Goal: Navigation & Orientation: Find specific page/section

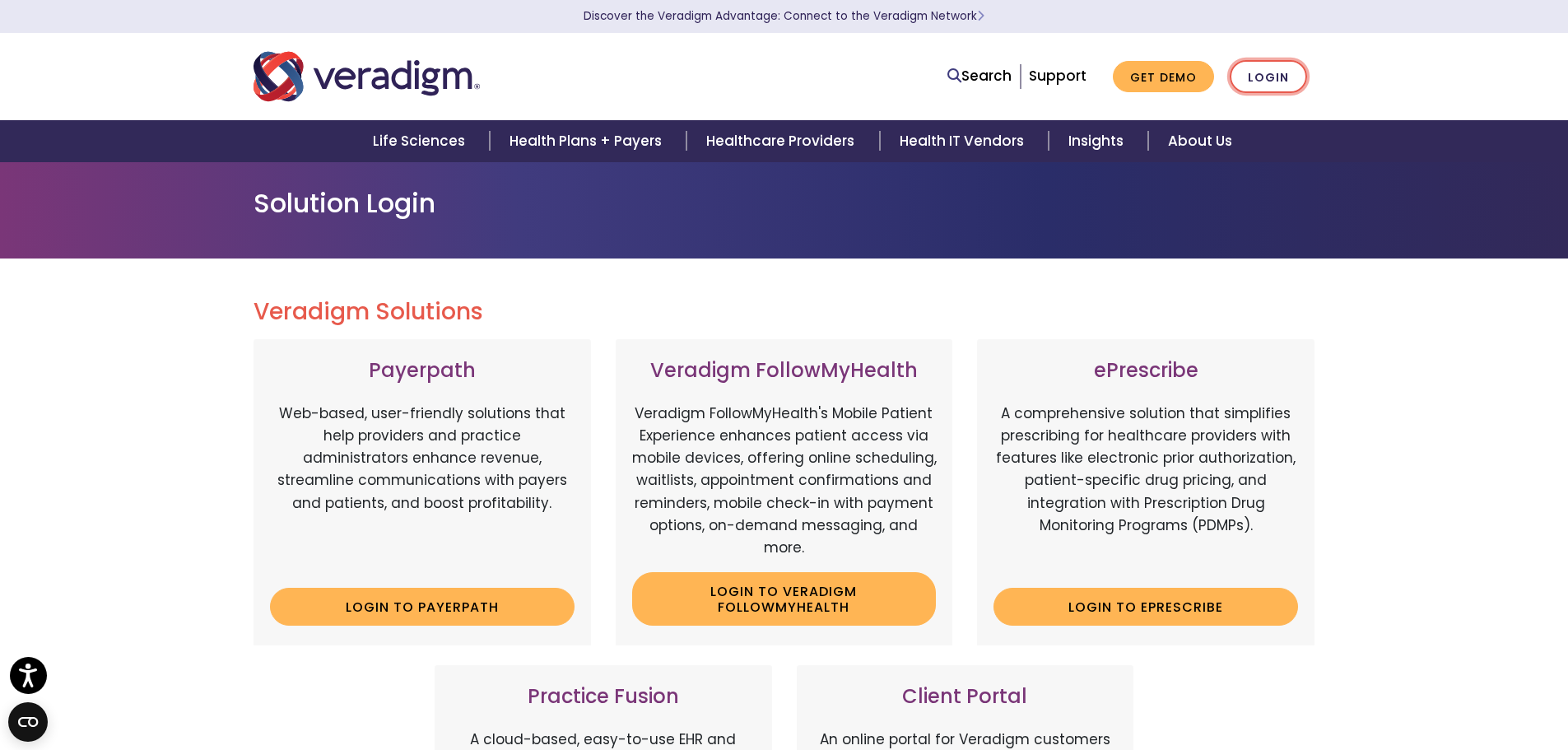
click at [1283, 76] on link "Login" at bounding box center [1269, 77] width 78 height 34
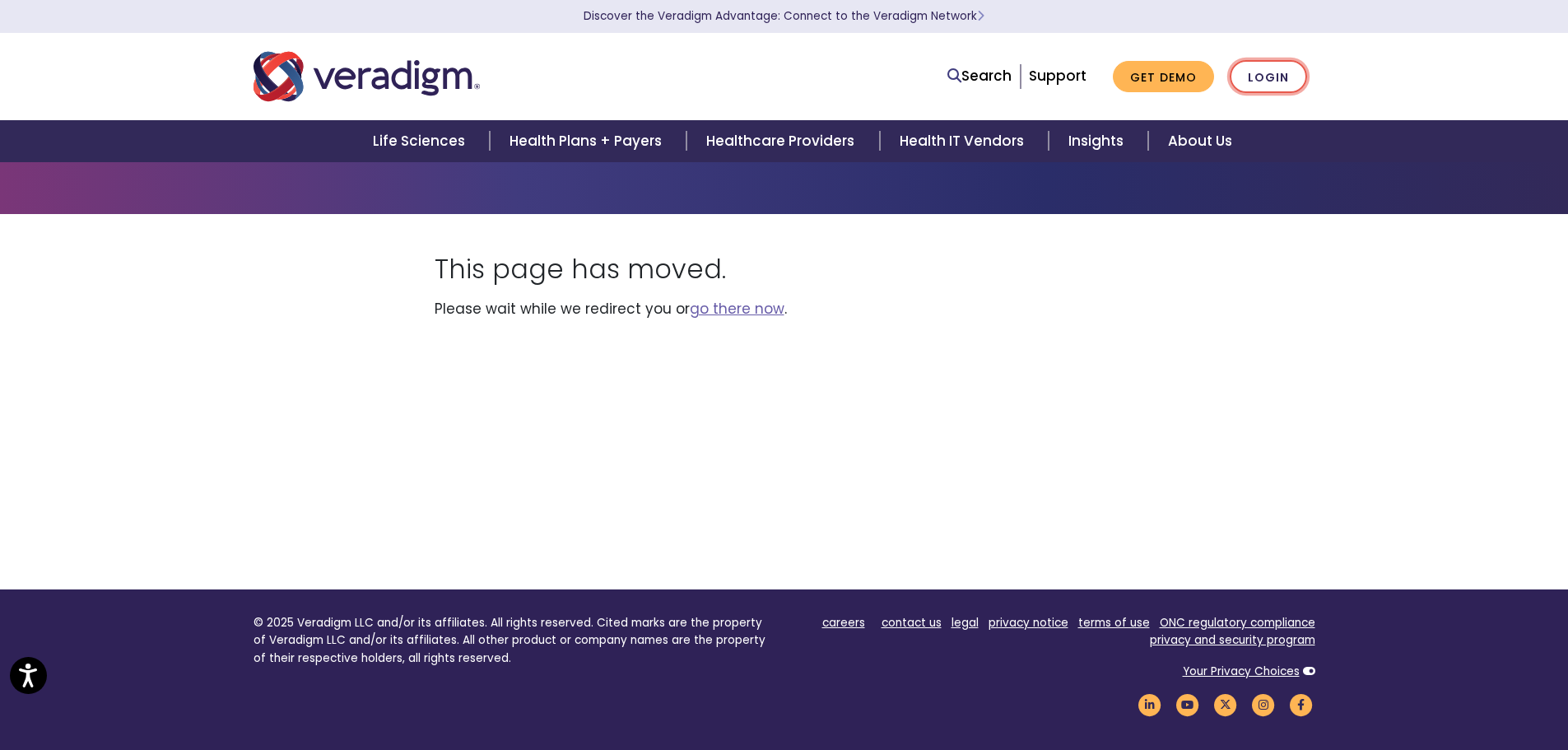
click at [1288, 77] on link "Login" at bounding box center [1269, 77] width 78 height 34
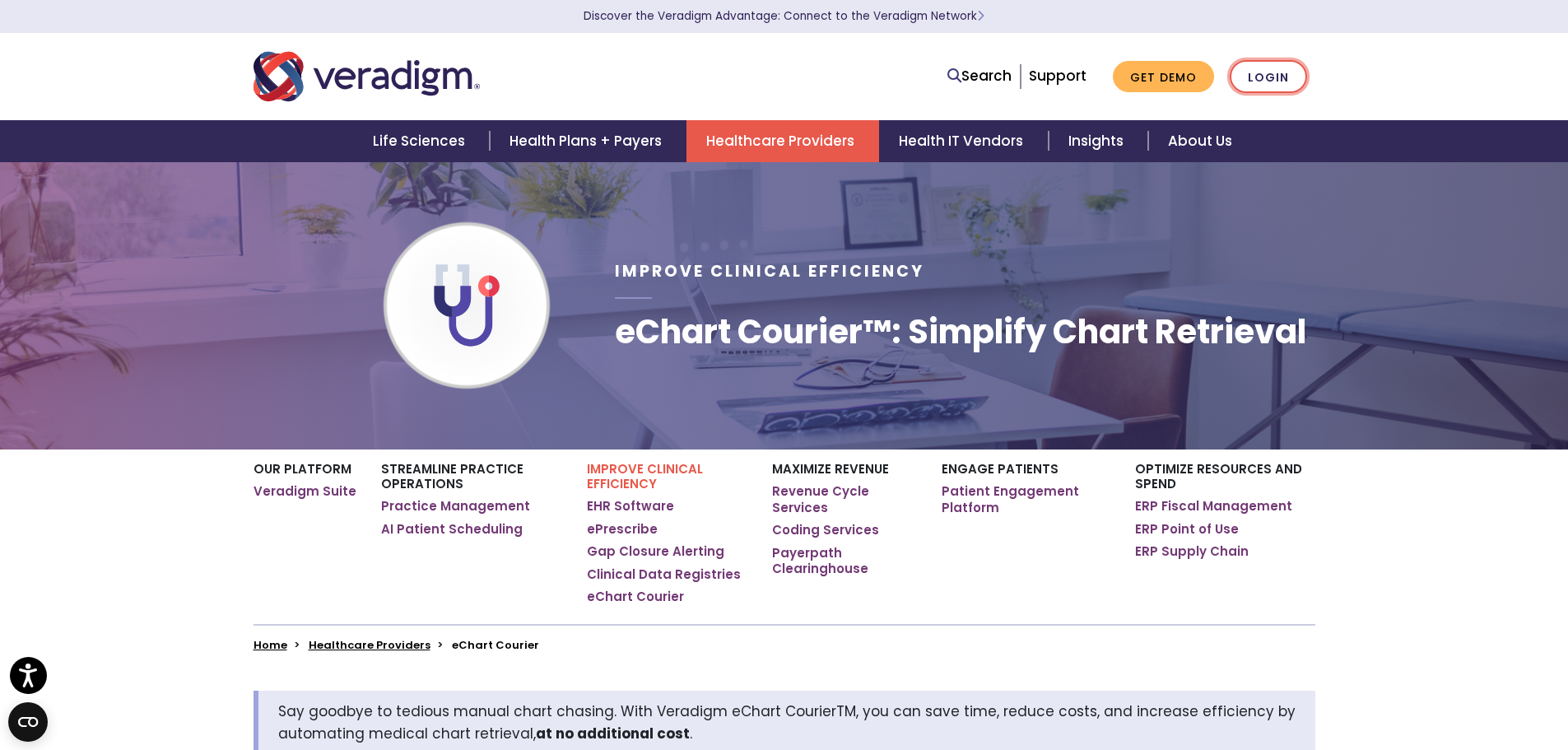
click at [1278, 81] on link "Login" at bounding box center [1269, 77] width 78 height 34
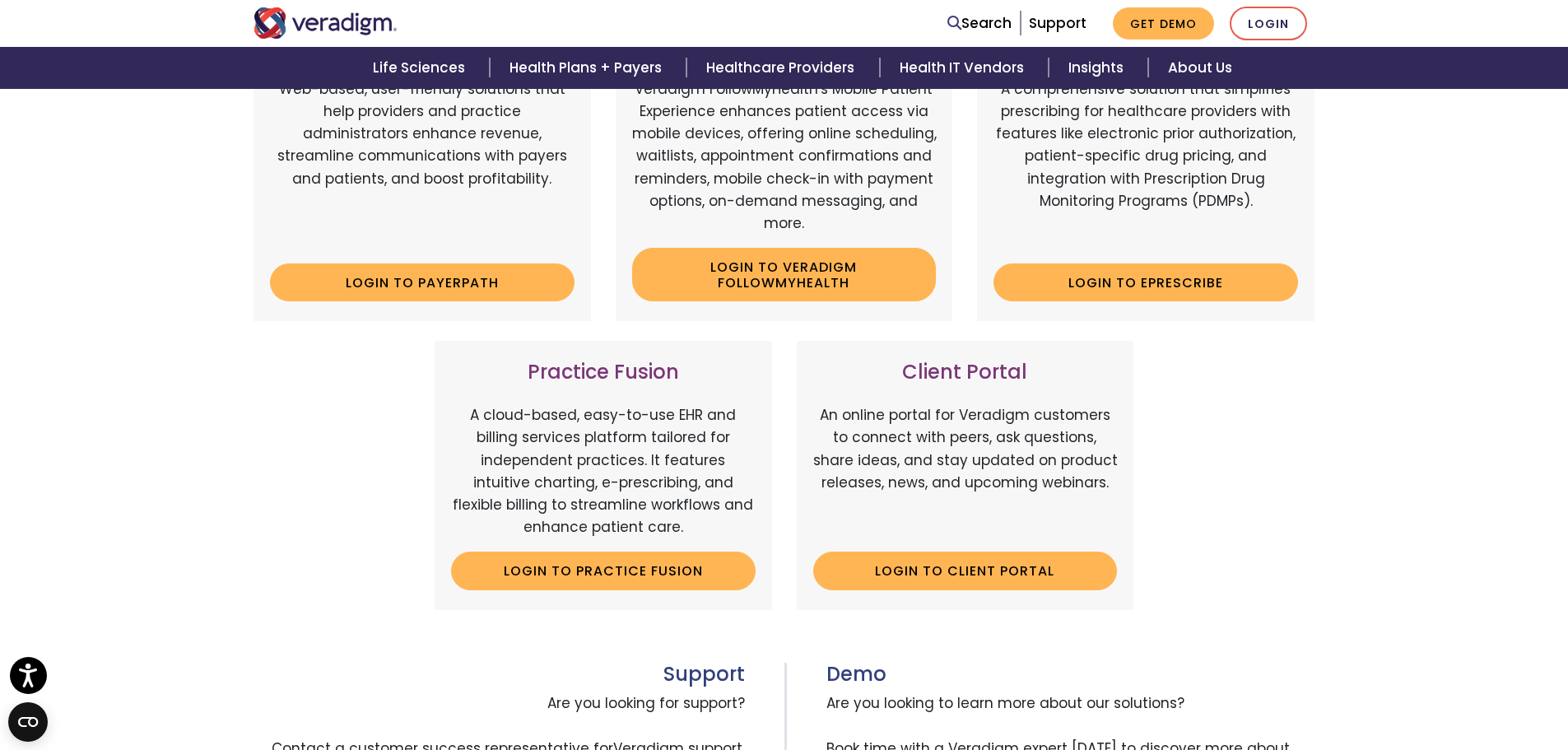
scroll to position [329, 0]
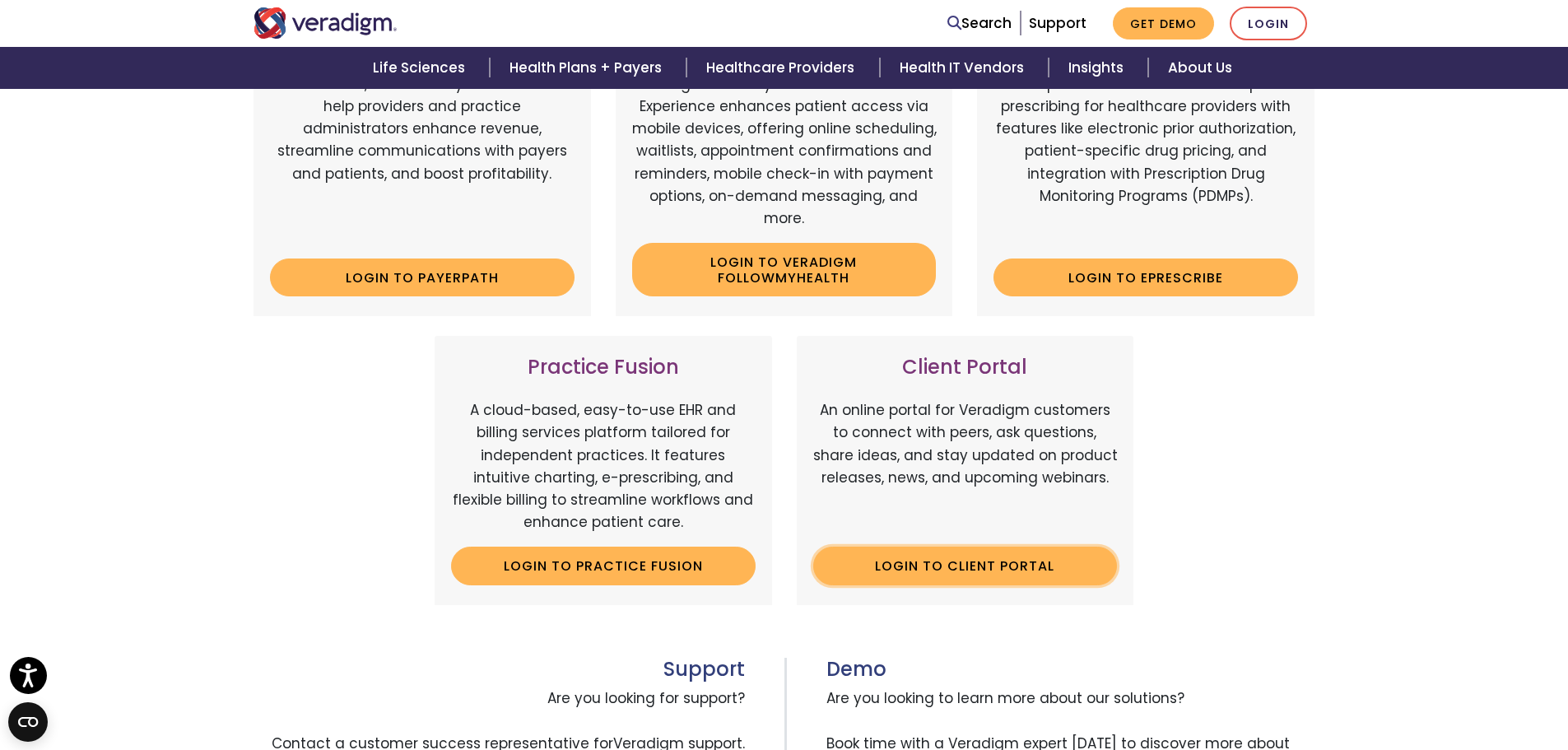
click at [1014, 560] on link "Login to Client Portal" at bounding box center [965, 565] width 305 height 38
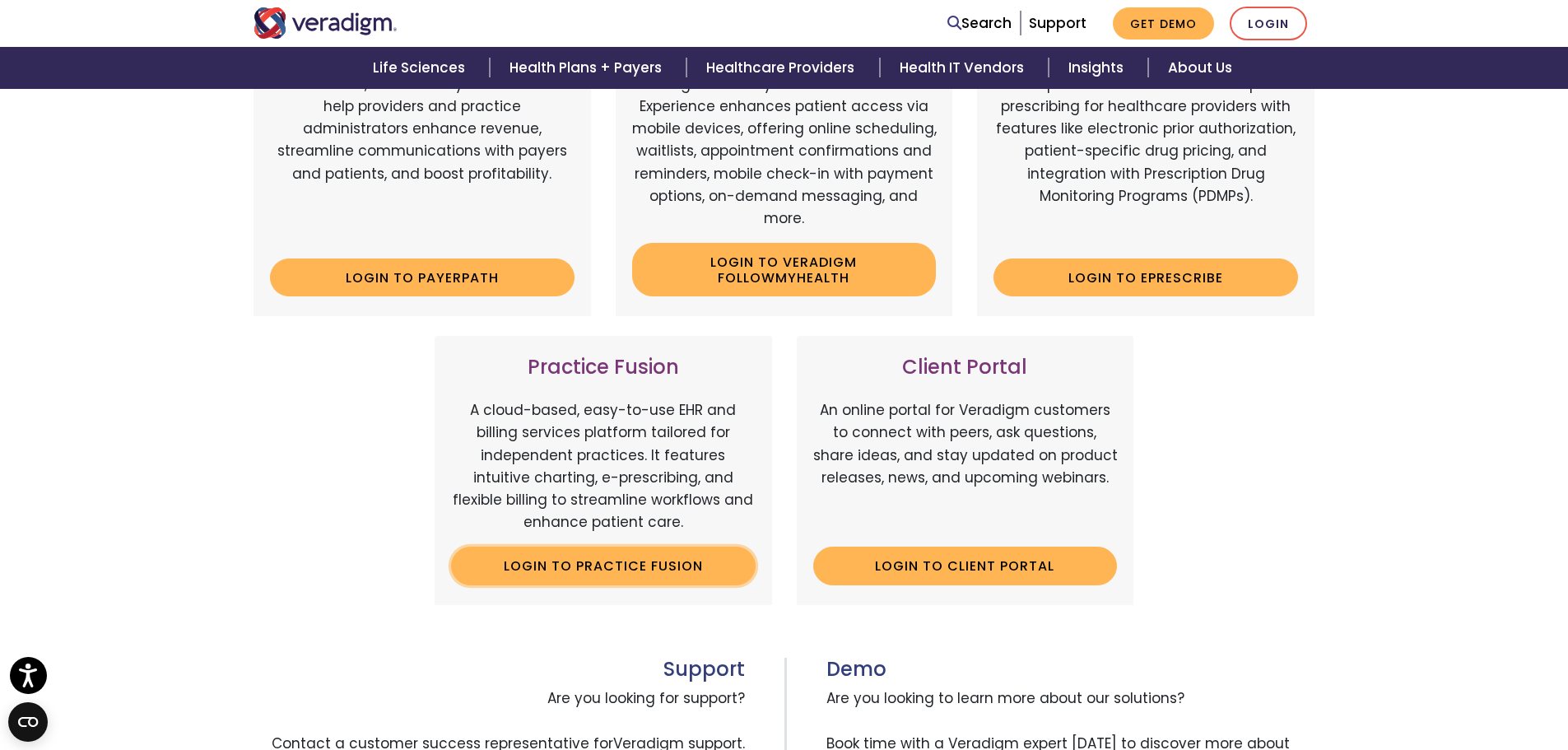
click at [692, 562] on link "Login to Practice Fusion" at bounding box center [603, 565] width 305 height 38
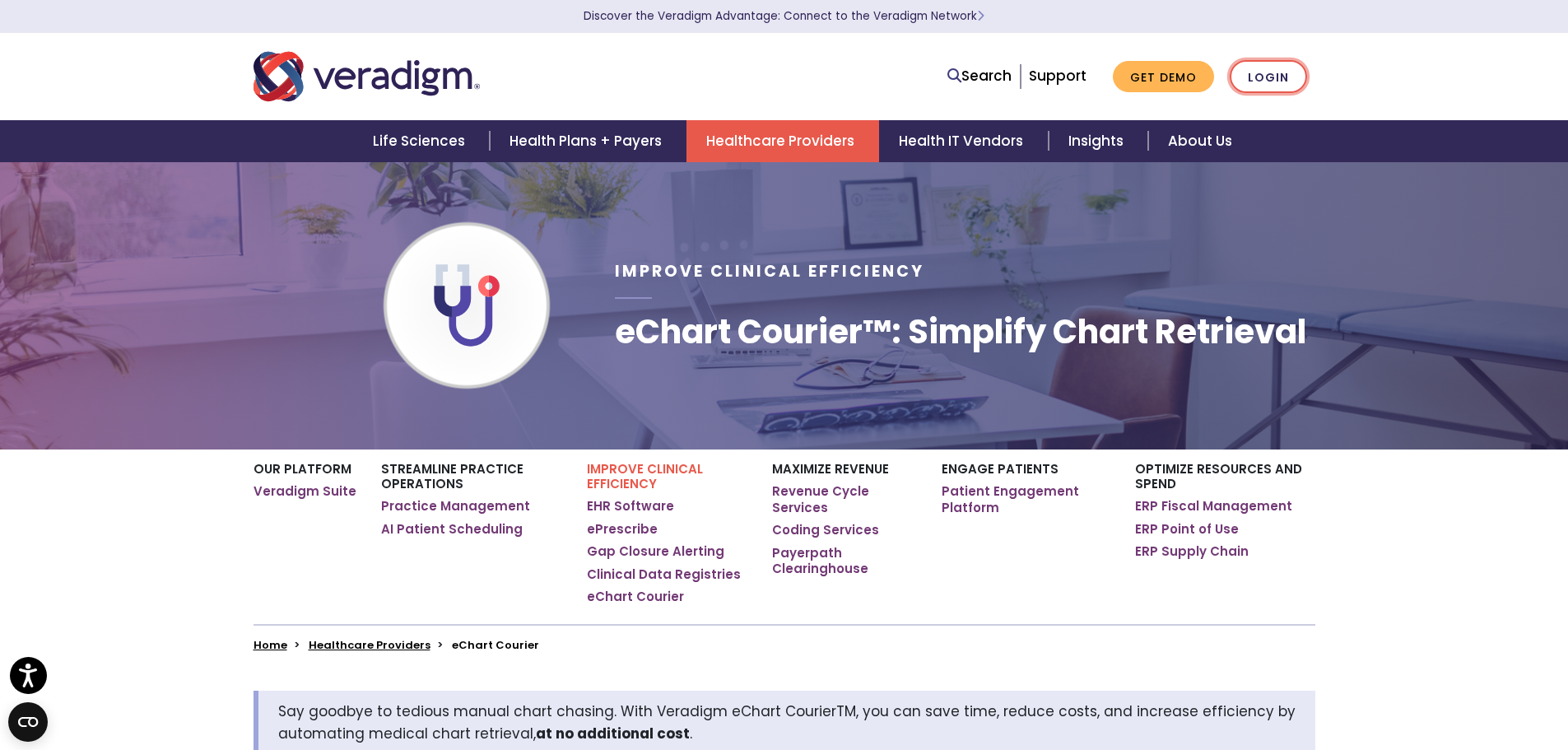
click at [1245, 68] on link "Login" at bounding box center [1269, 77] width 78 height 34
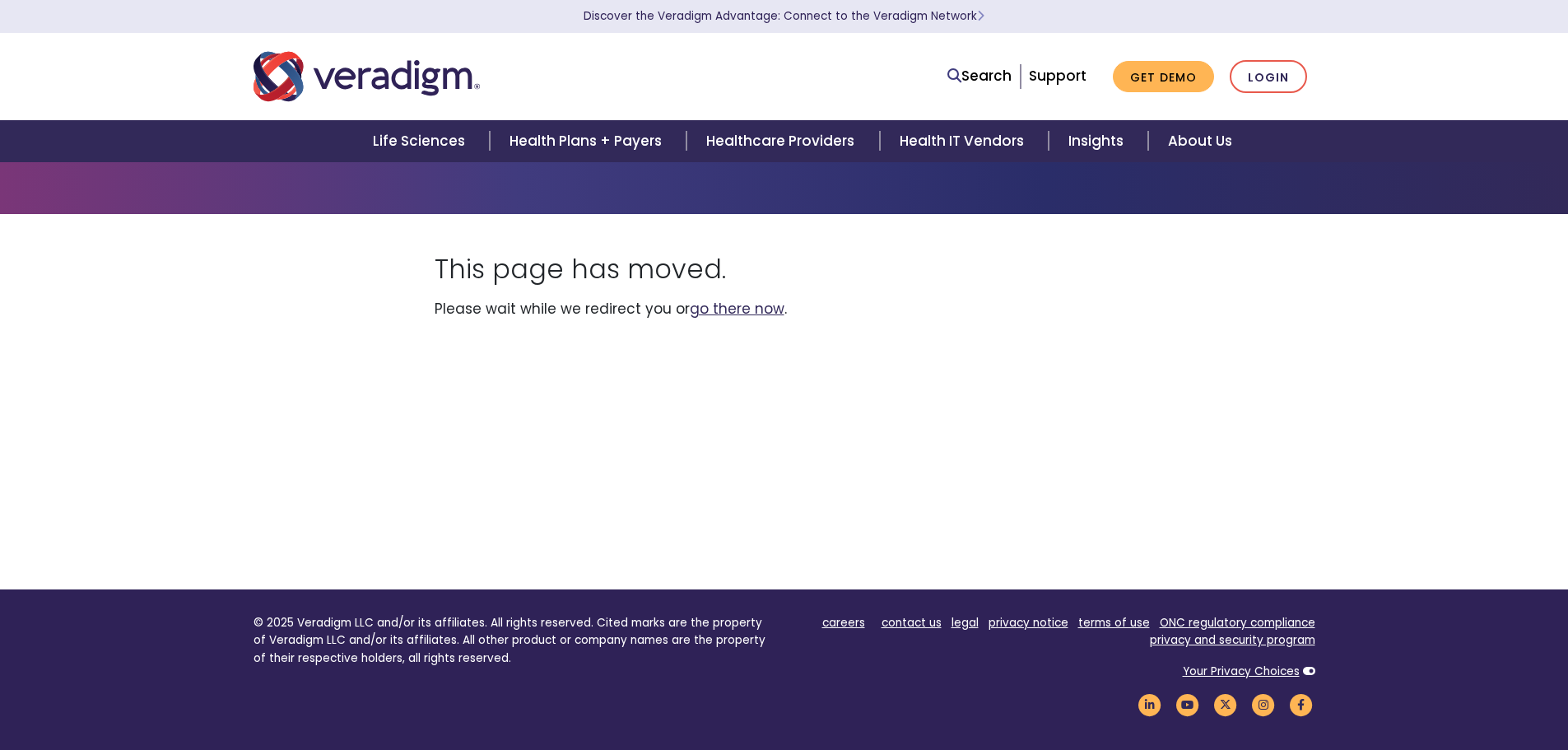
click at [745, 305] on link "go there now" at bounding box center [737, 308] width 95 height 19
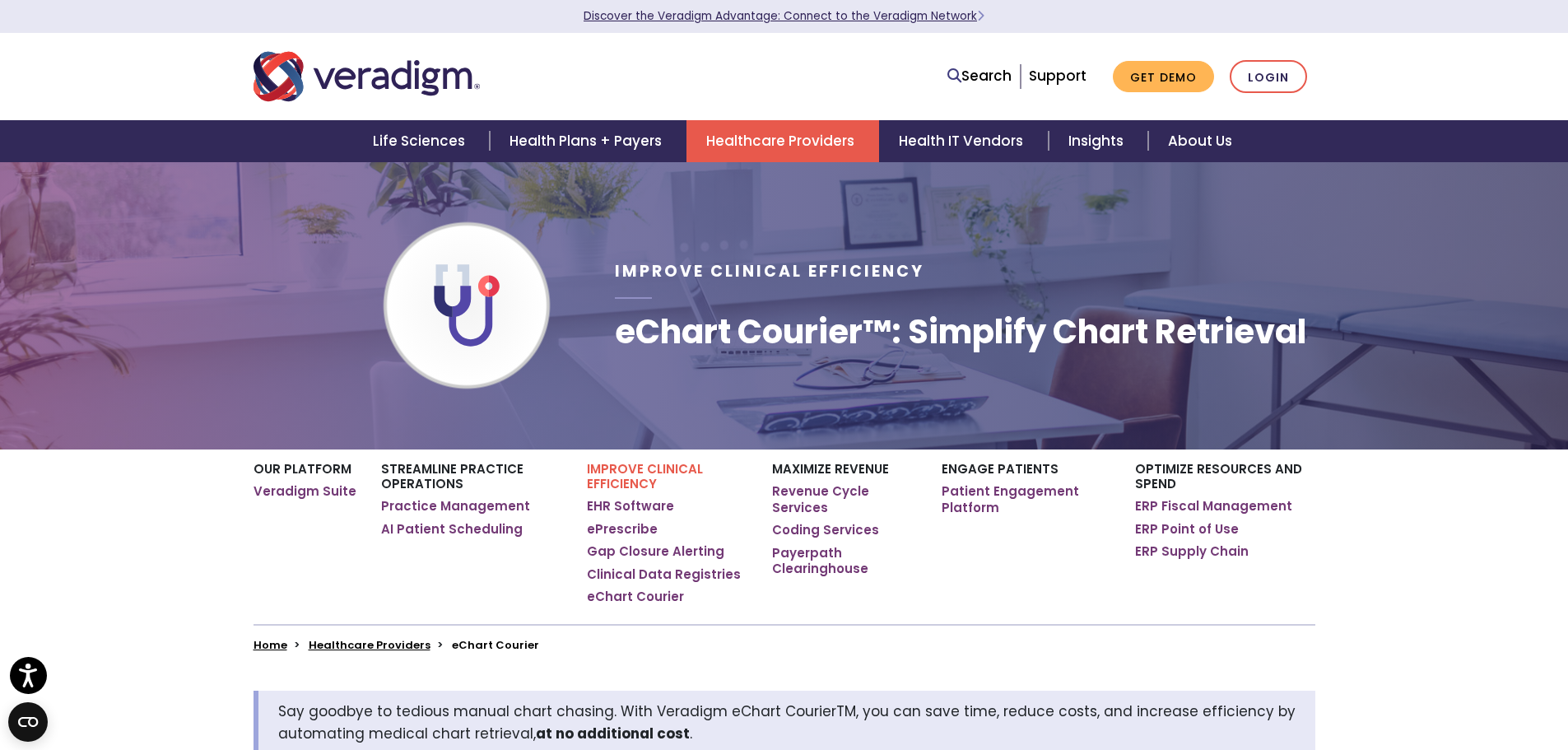
click at [933, 15] on link "Discover the Veradigm Advantage: Connect to the Veradigm Network" at bounding box center [784, 16] width 401 height 16
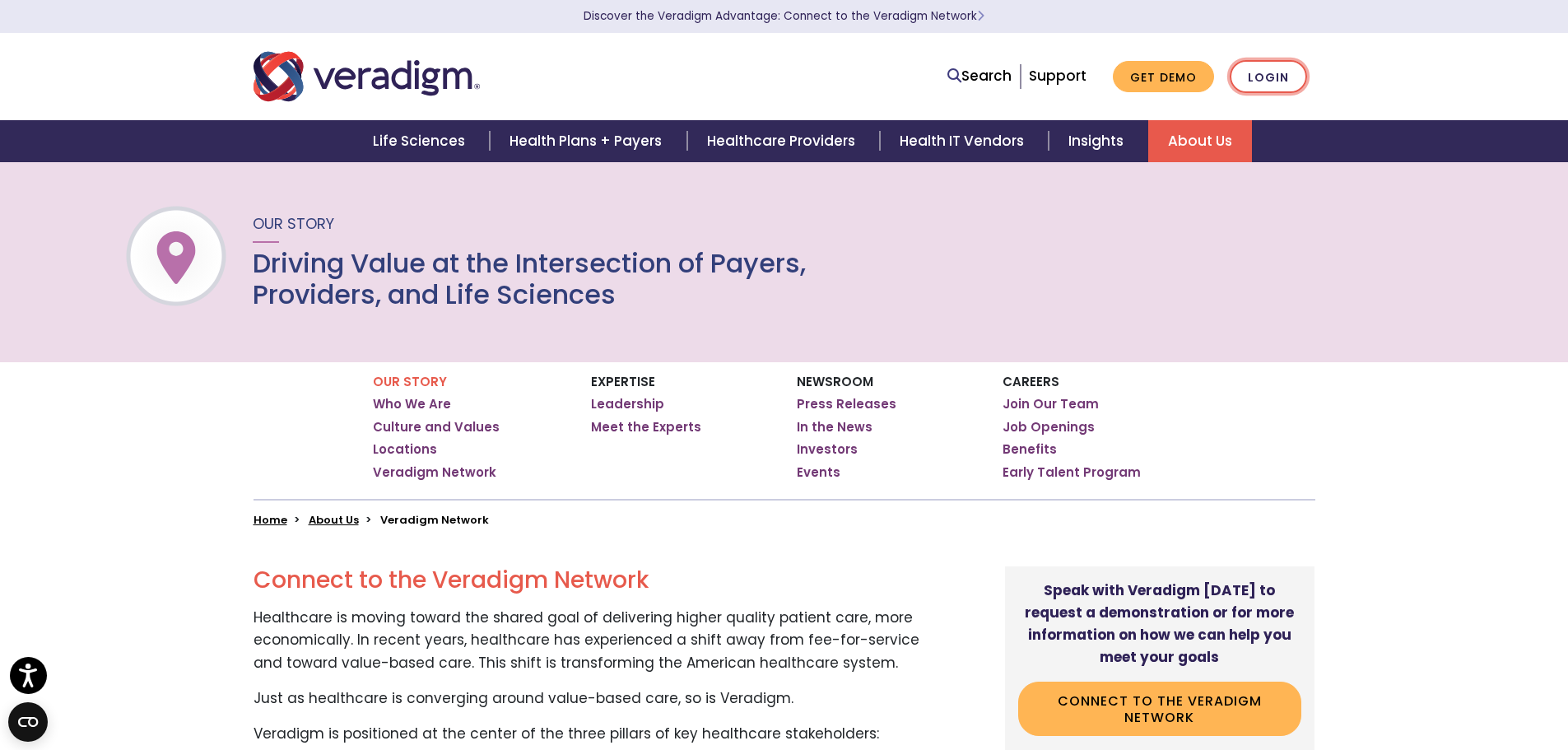
click at [1261, 68] on link "Login" at bounding box center [1269, 77] width 78 height 34
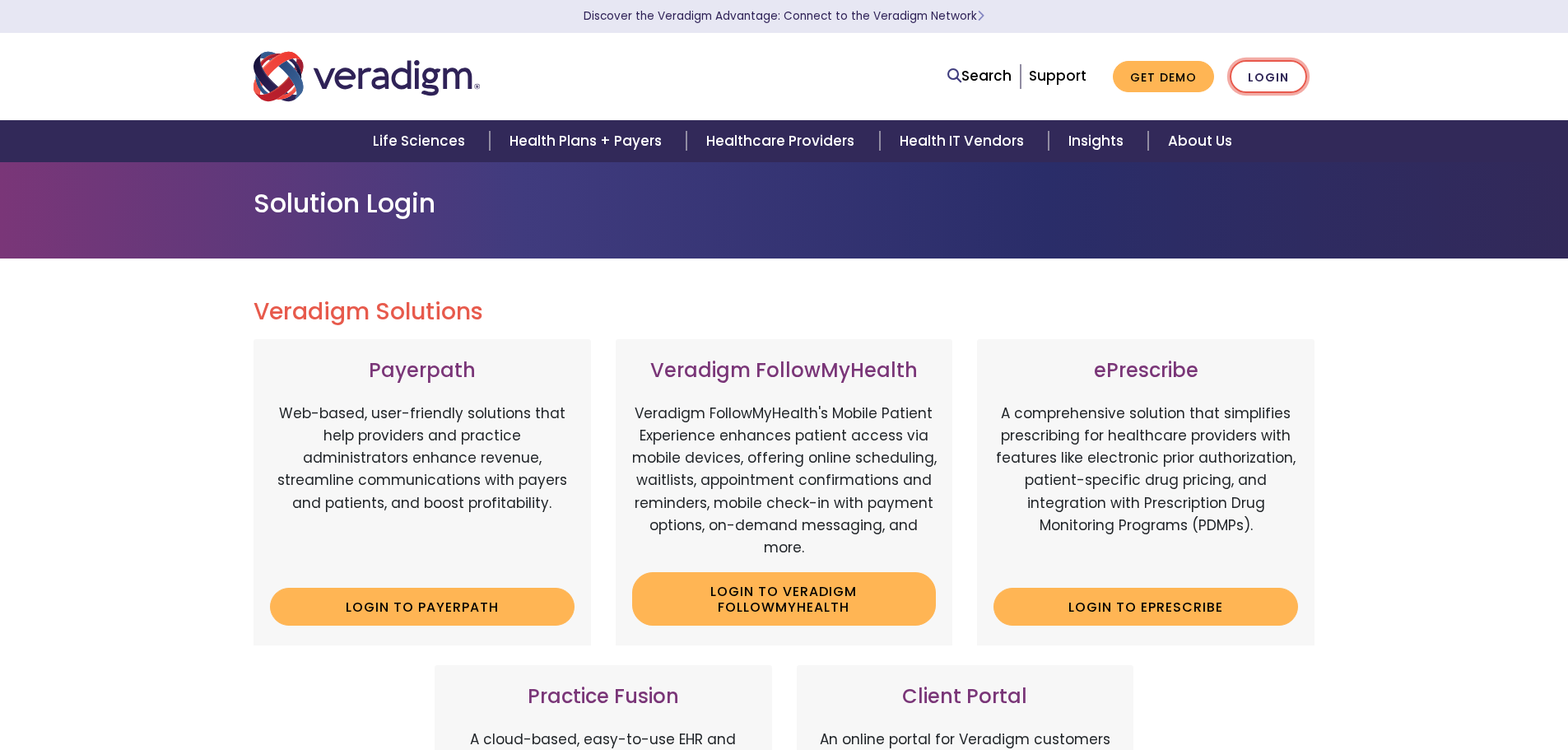
click at [1271, 71] on link "Login" at bounding box center [1269, 77] width 78 height 34
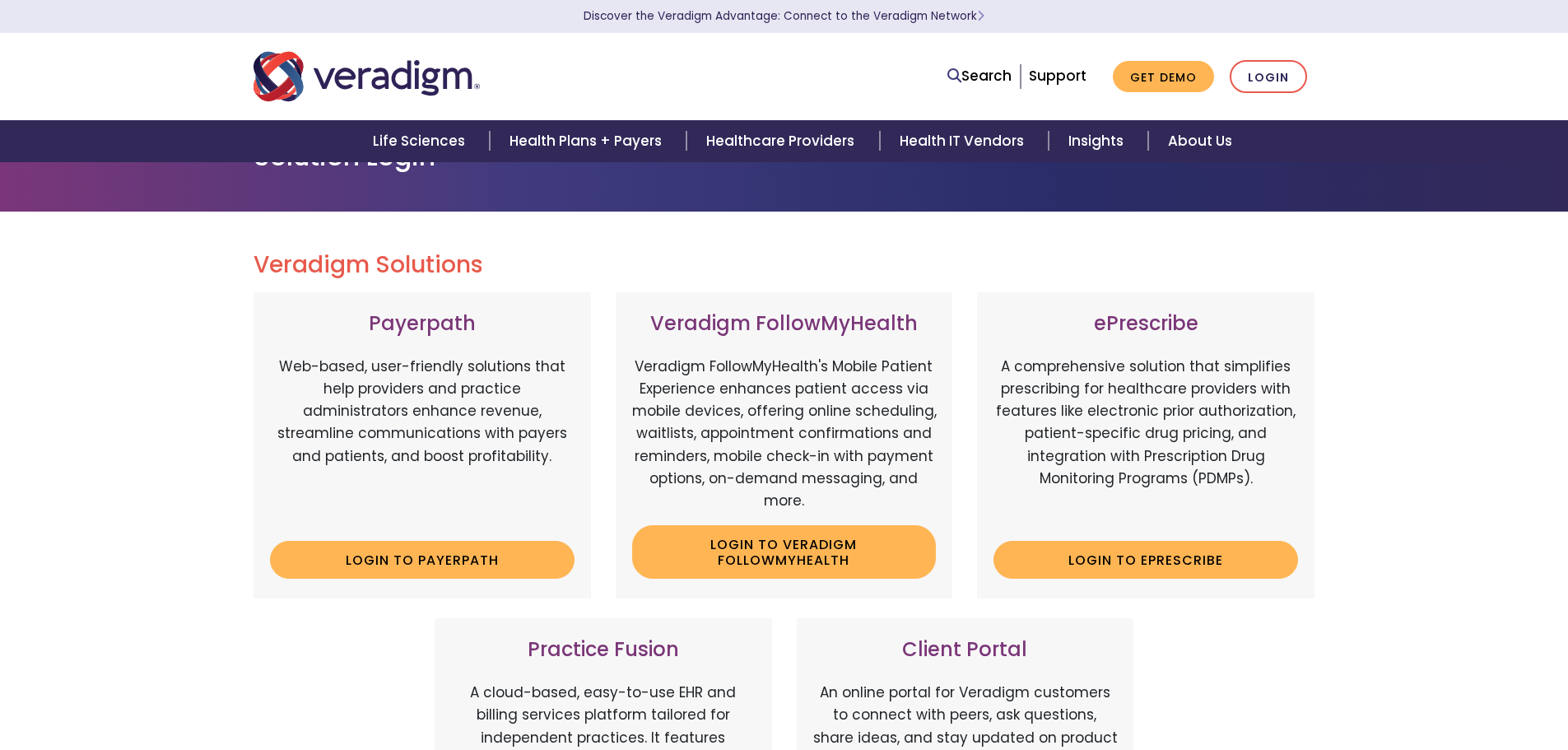
scroll to position [329, 0]
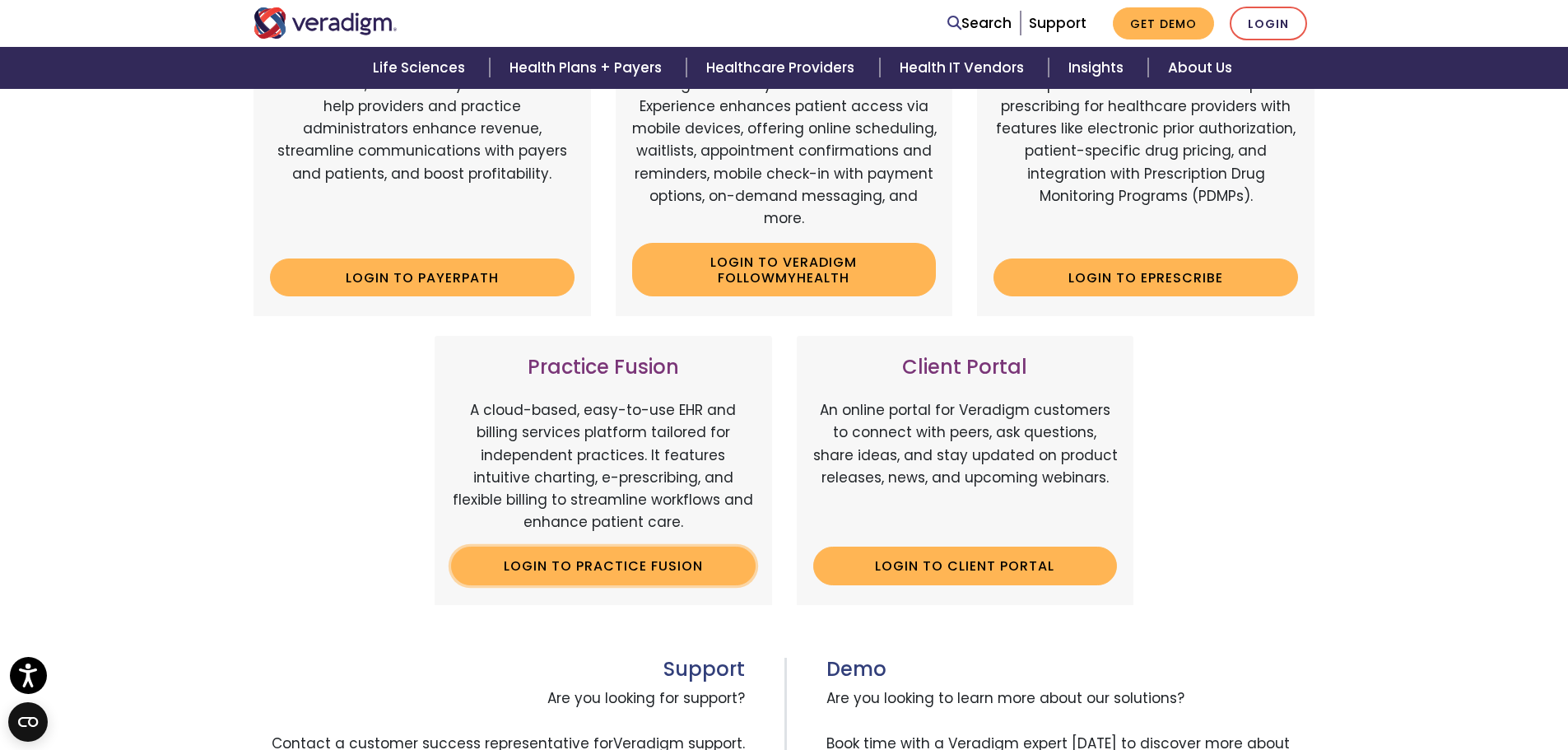
click at [610, 560] on link "Login to Practice Fusion" at bounding box center [603, 565] width 305 height 38
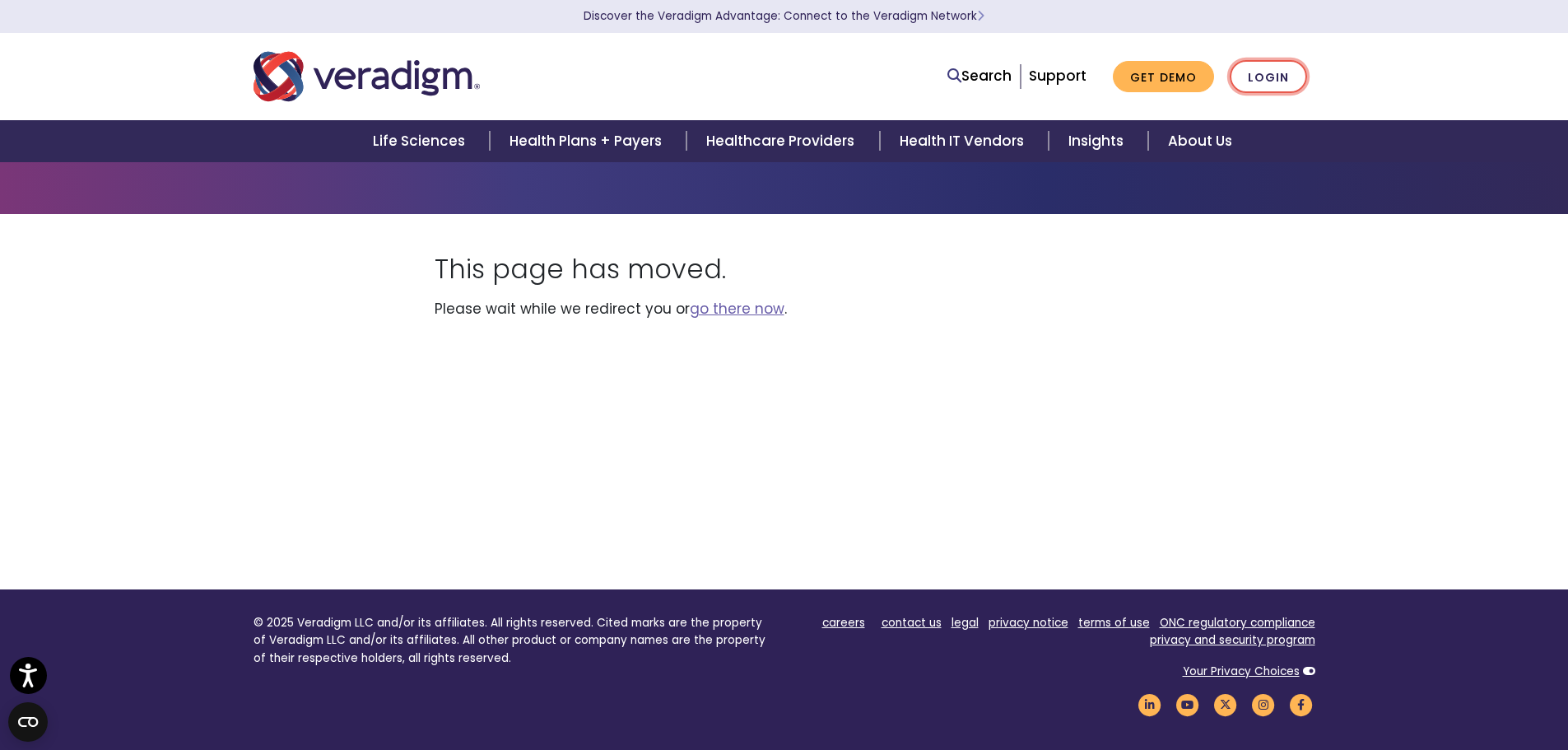
click at [1267, 72] on link "Login" at bounding box center [1269, 77] width 78 height 34
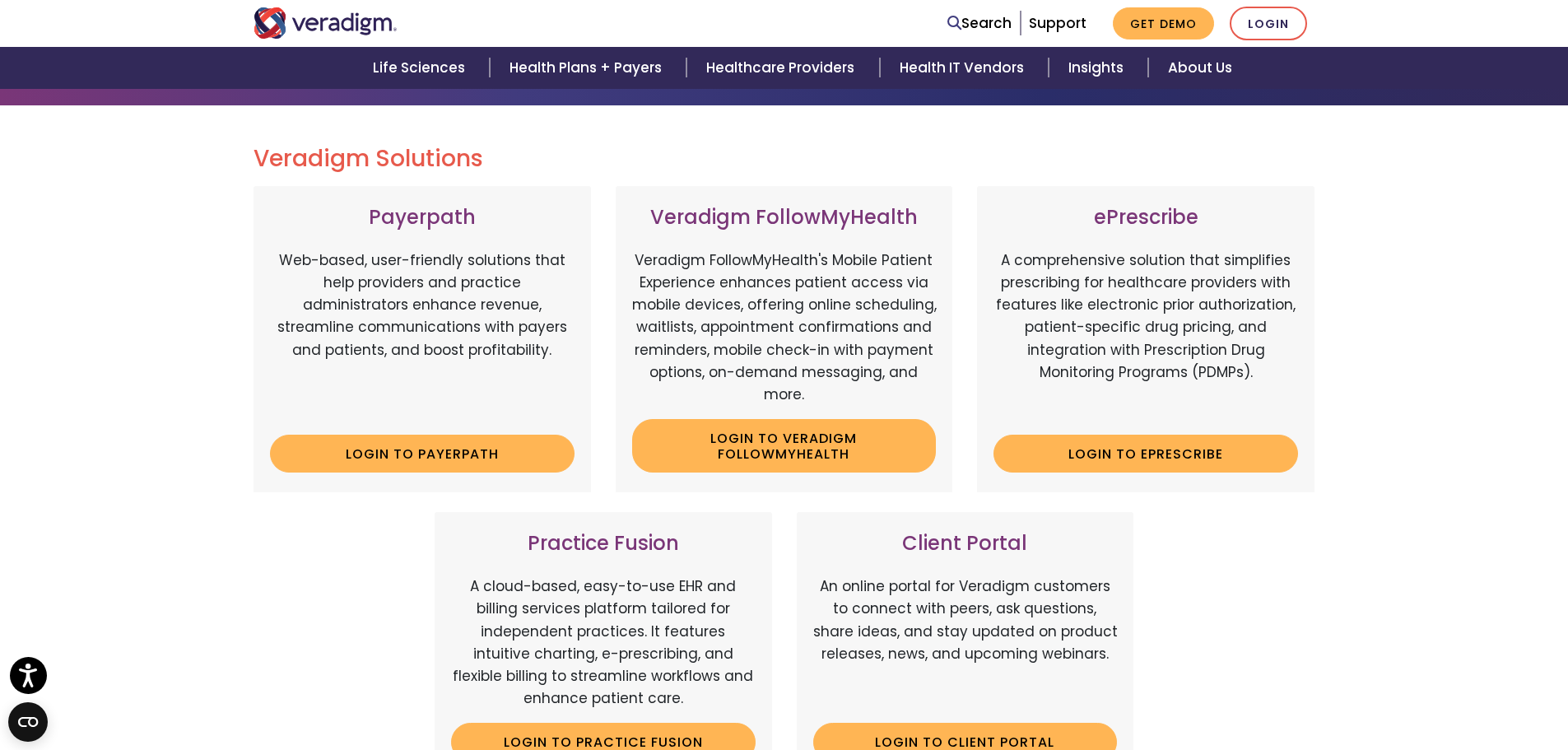
scroll to position [165, 0]
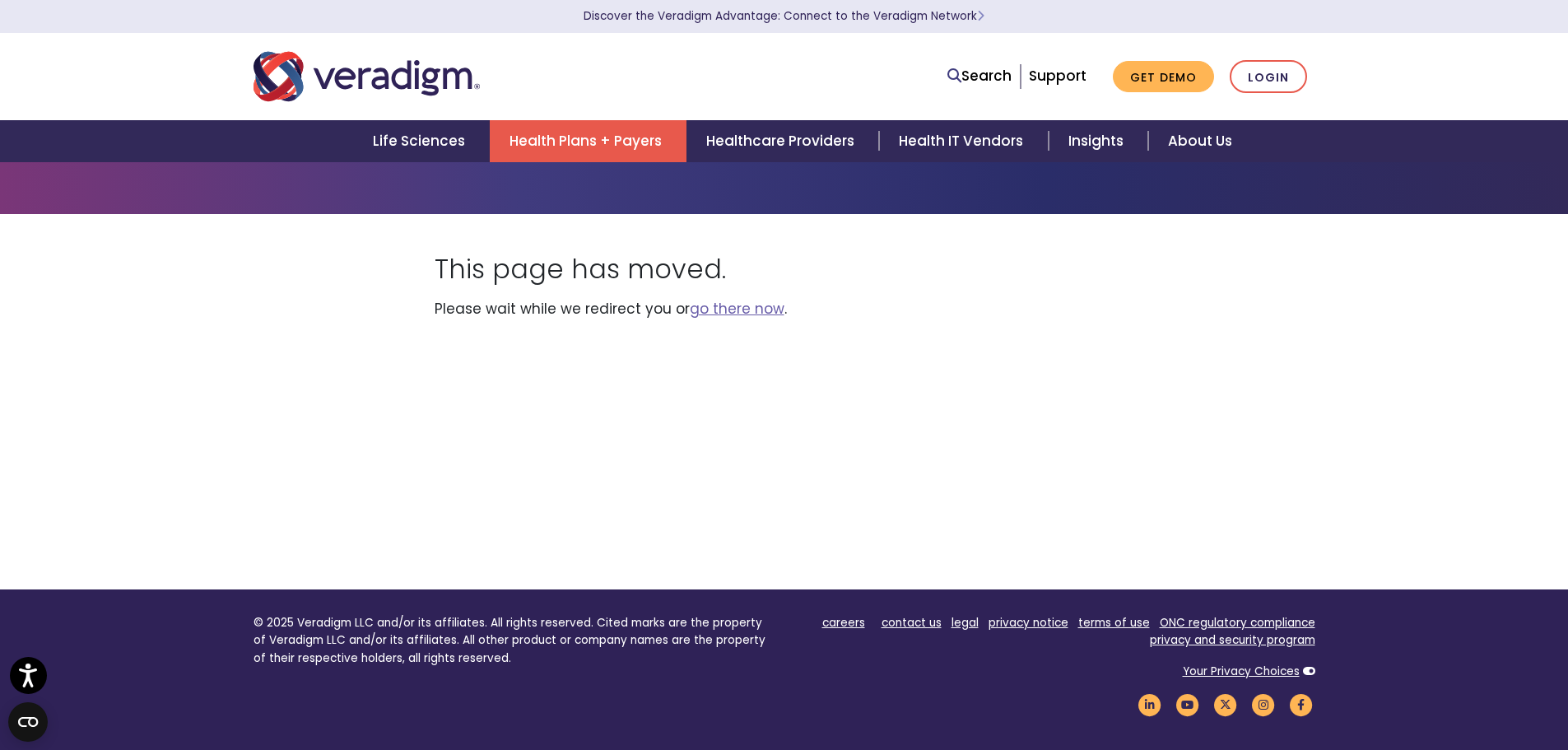
click at [545, 145] on link "Health Plans + Payers" at bounding box center [588, 141] width 197 height 42
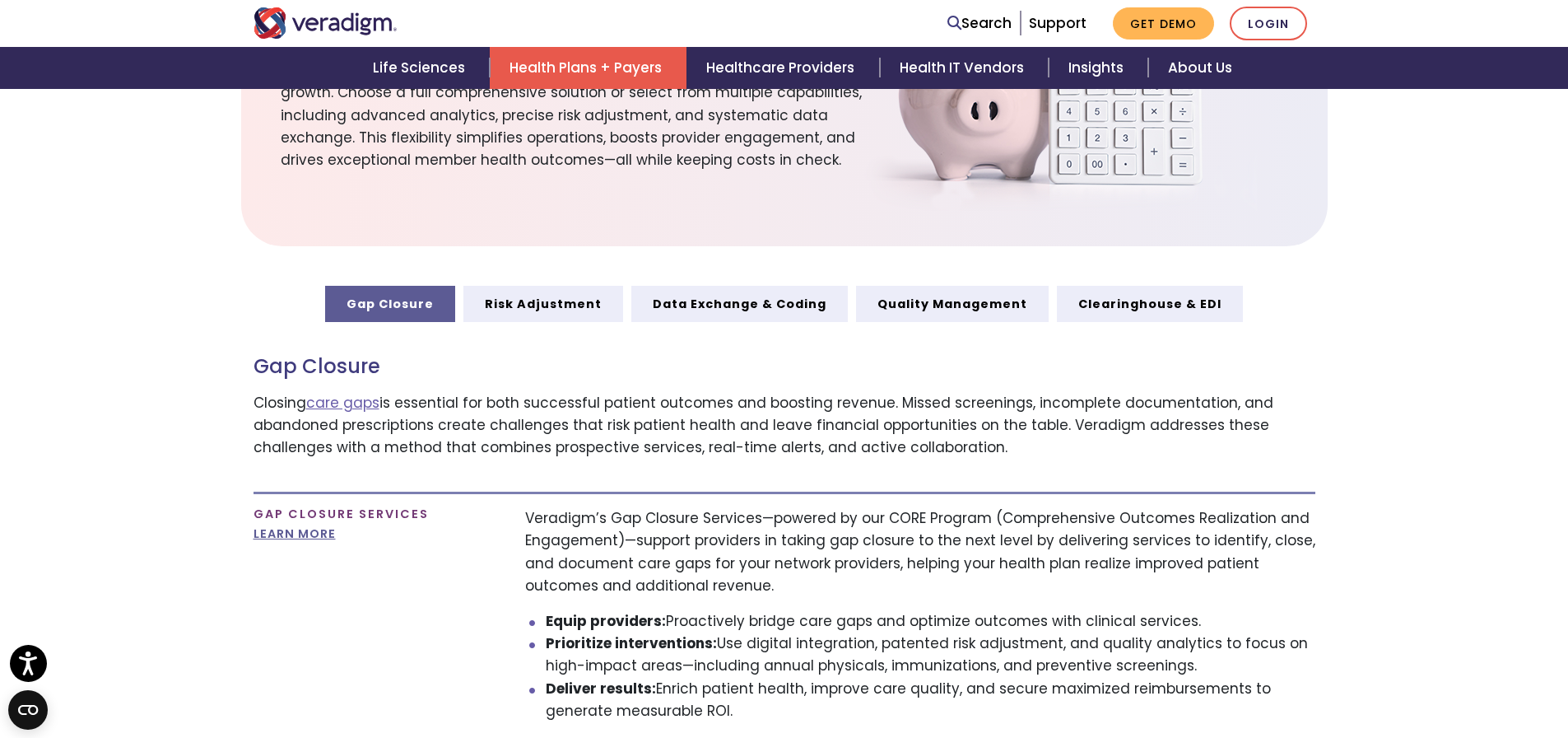
scroll to position [741, 0]
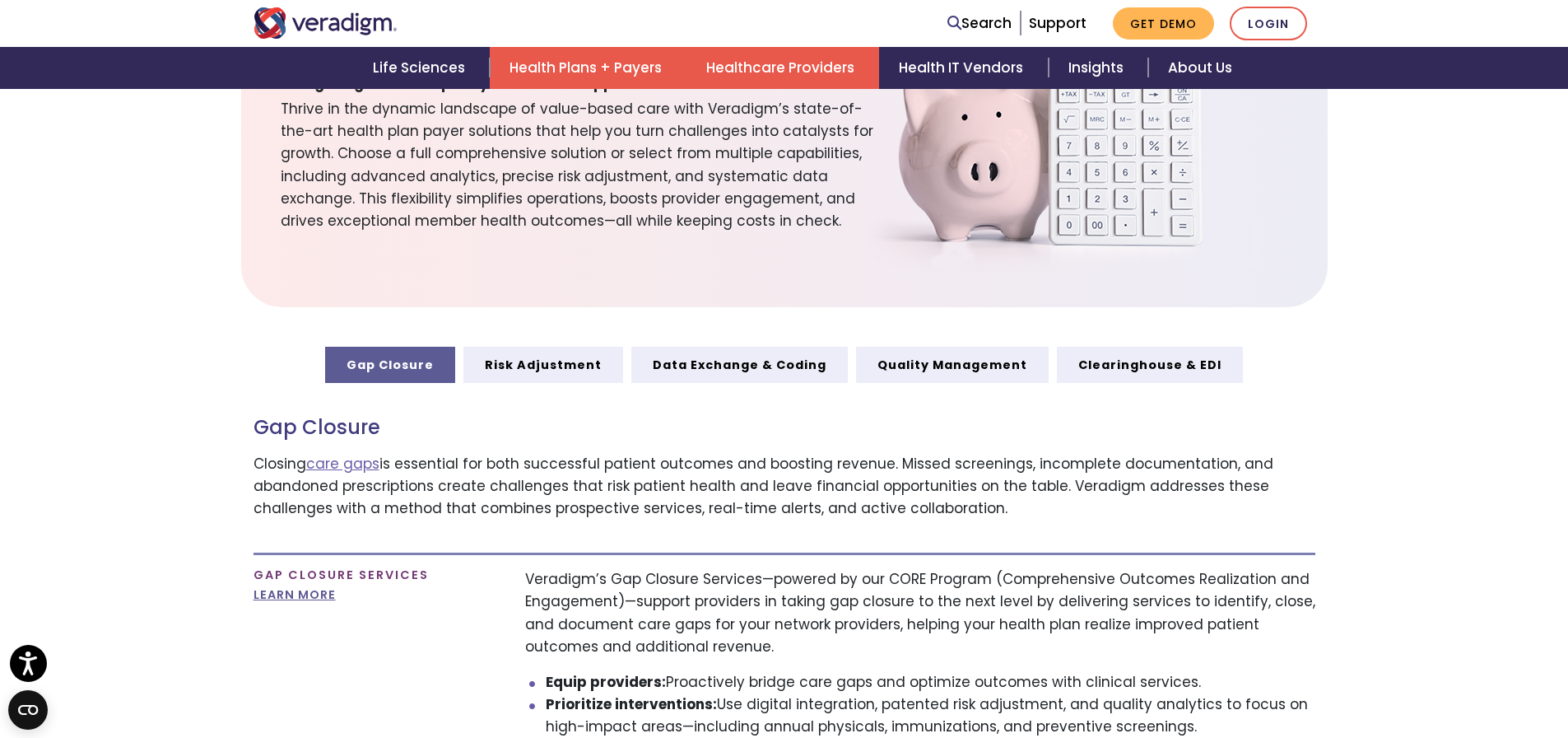
click at [817, 76] on link "Healthcare Providers" at bounding box center [783, 68] width 193 height 42
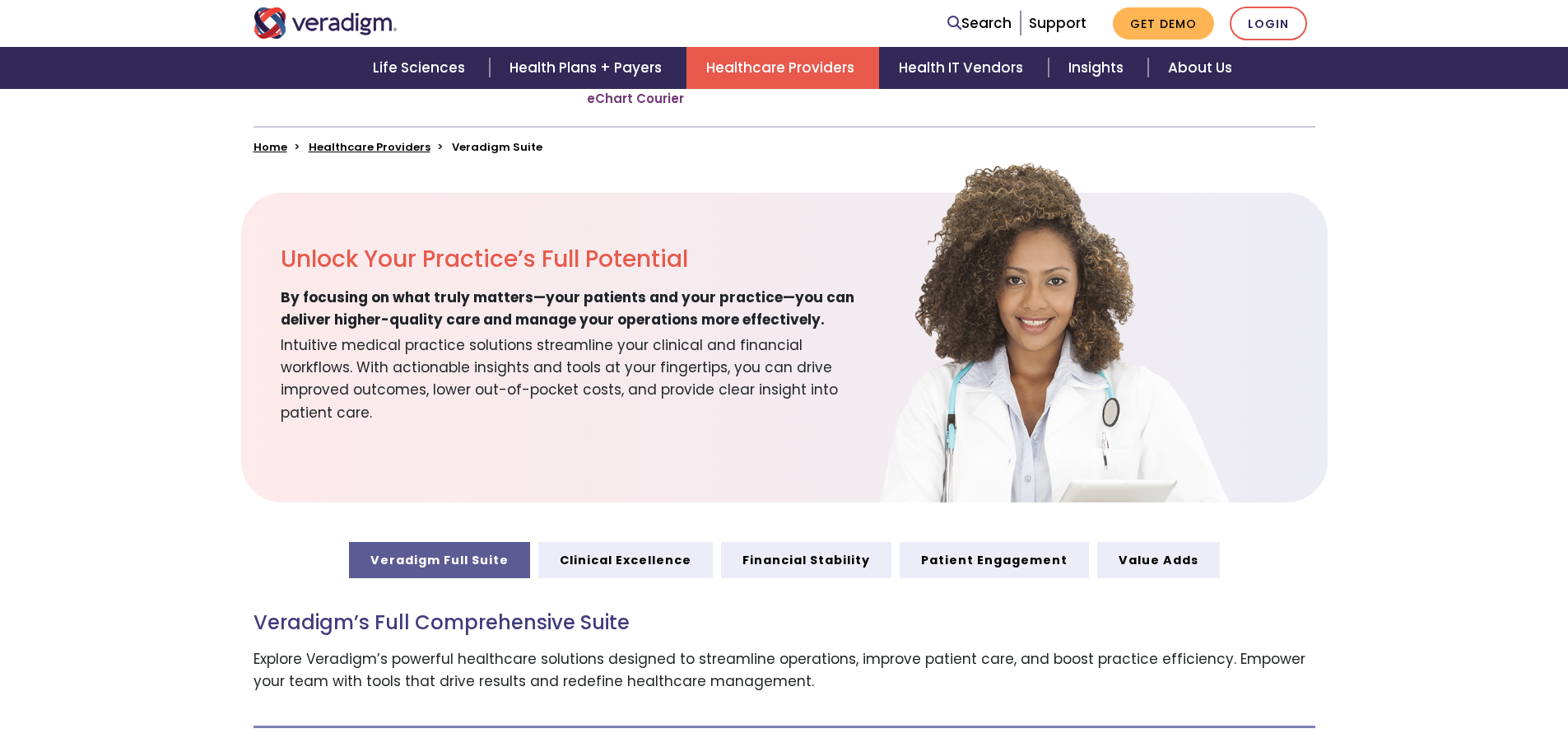
scroll to position [741, 0]
